Goal: Navigation & Orientation: Find specific page/section

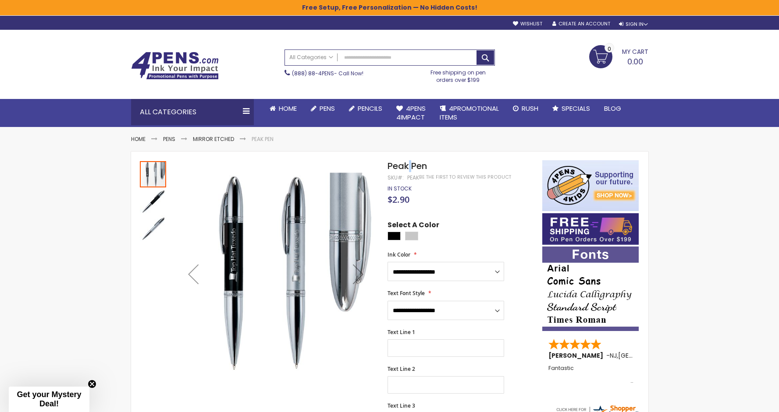
click at [409, 168] on span "Peak Pen" at bounding box center [406, 166] width 39 height 12
click at [409, 167] on span "Peak Pen" at bounding box center [406, 166] width 39 height 12
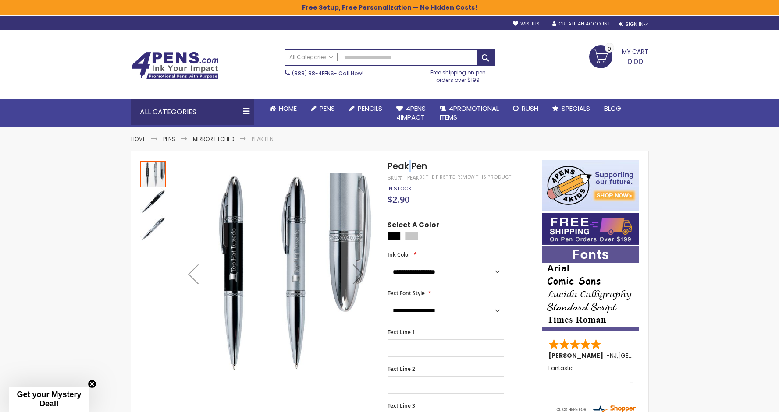
click at [408, 167] on span "Peak Pen" at bounding box center [406, 166] width 39 height 12
click at [416, 163] on span "Peak Pen" at bounding box center [406, 166] width 39 height 12
copy div "Peak Pen"
